Goal: Transaction & Acquisition: Subscribe to service/newsletter

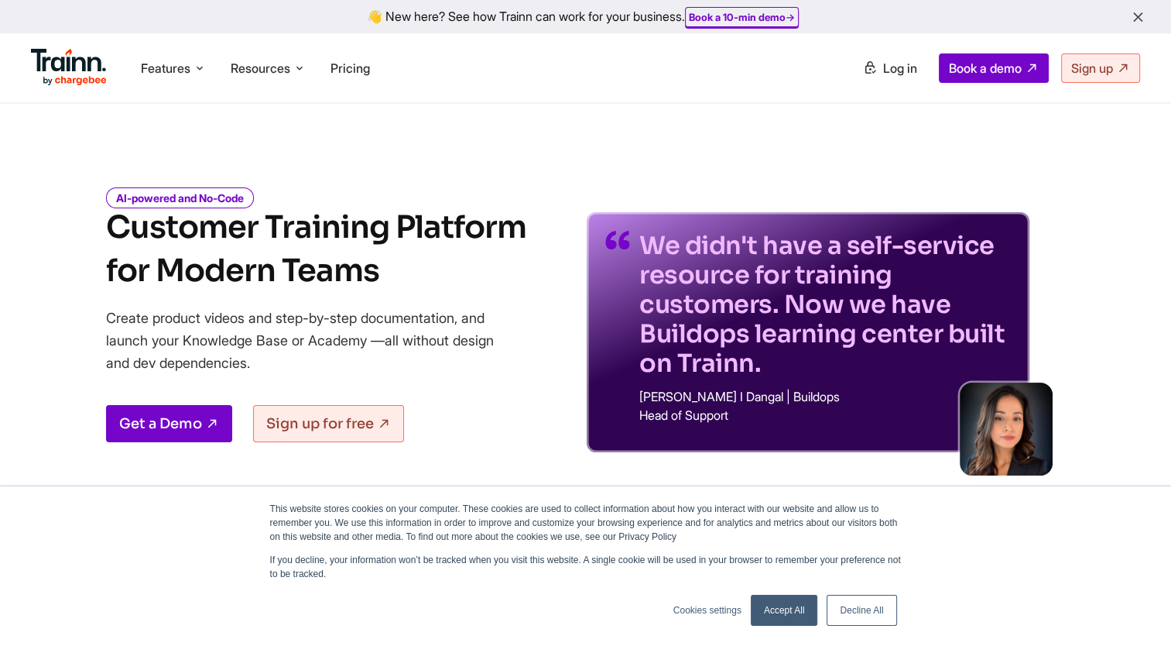
click at [769, 602] on link "Accept All" at bounding box center [784, 610] width 67 height 31
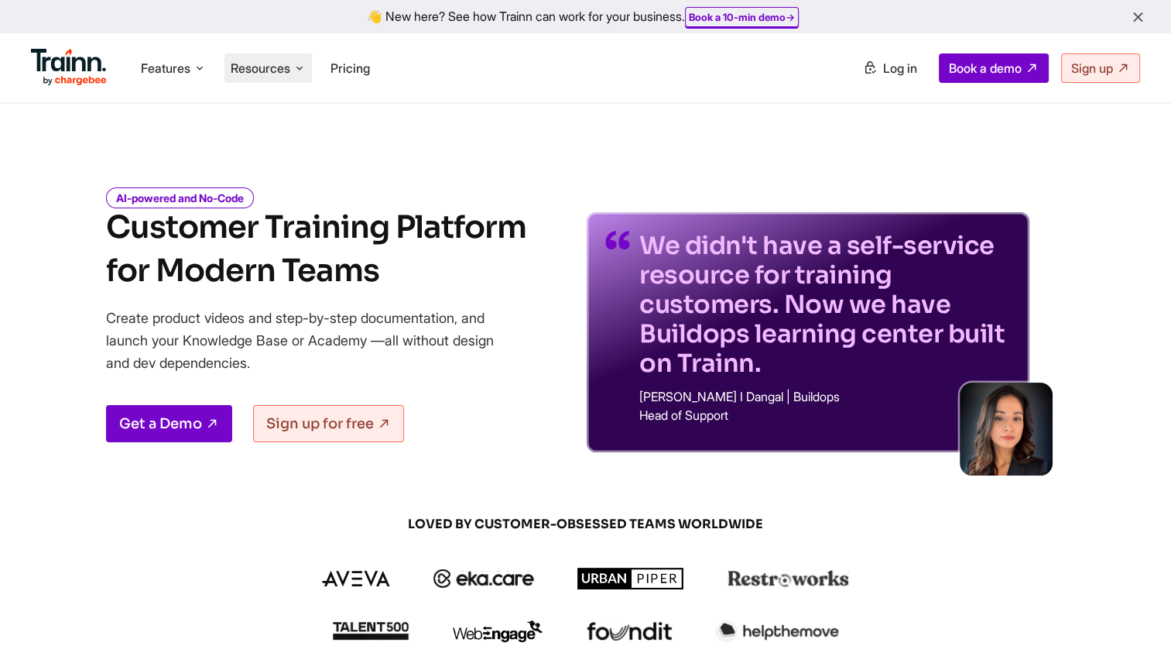
click at [300, 63] on icon at bounding box center [299, 67] width 12 height 15
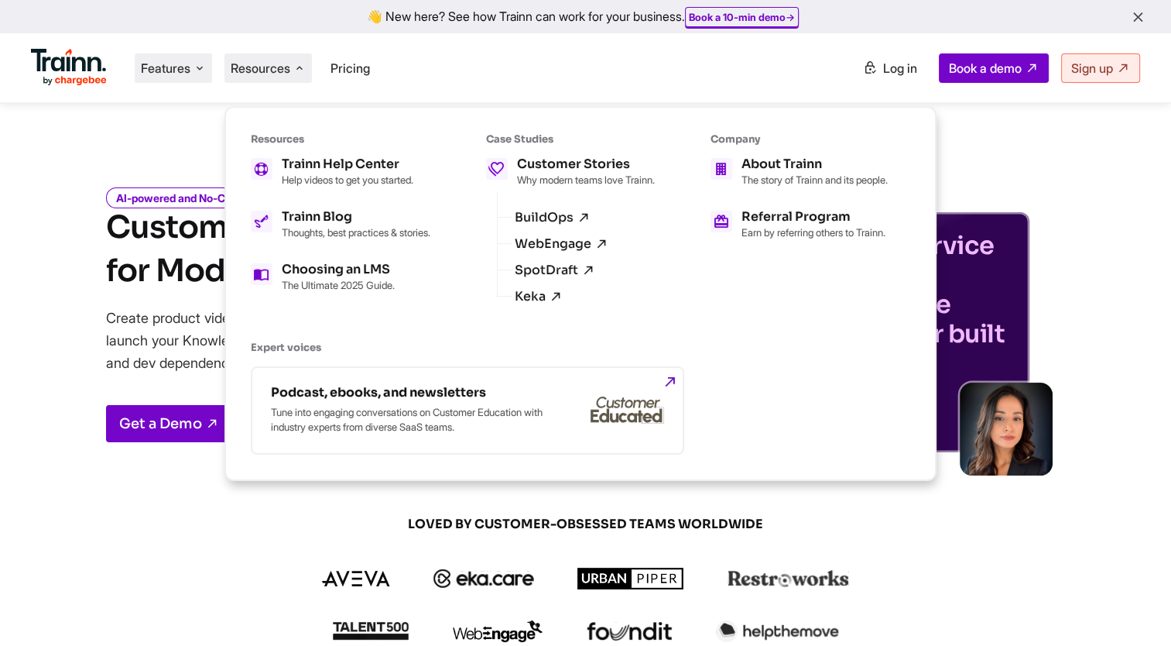
click at [206, 73] on icon at bounding box center [200, 67] width 12 height 15
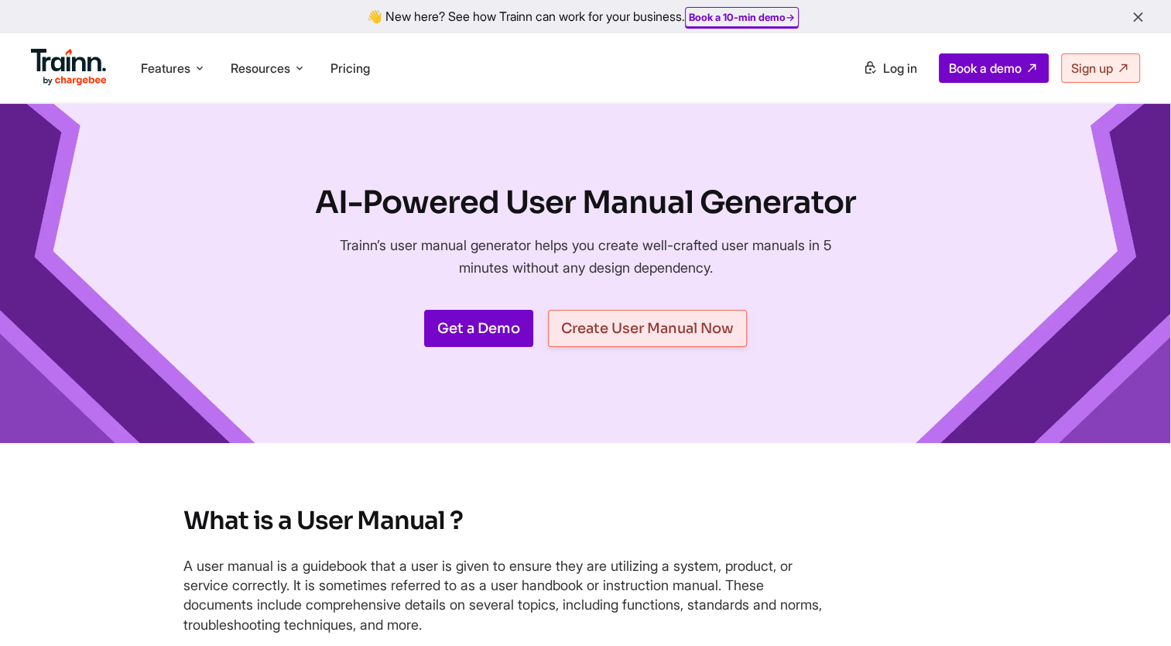
click at [668, 333] on link "Create User Manual Now" at bounding box center [647, 328] width 199 height 37
click at [1108, 63] on span "Sign up" at bounding box center [1093, 67] width 42 height 15
